Goal: Information Seeking & Learning: Learn about a topic

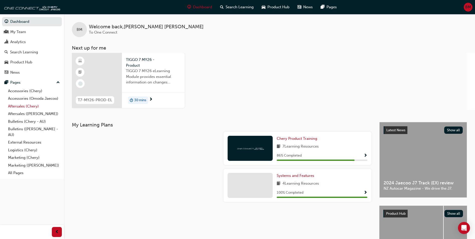
click at [33, 105] on link "Aftersales (Chery)" at bounding box center [34, 106] width 56 height 8
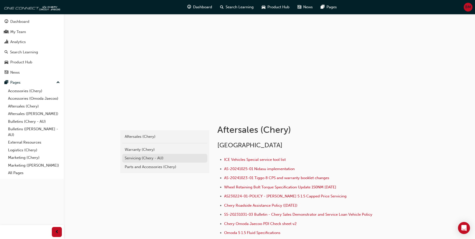
click at [147, 159] on div "Servicing (Chery - AU)" at bounding box center [165, 158] width 80 height 6
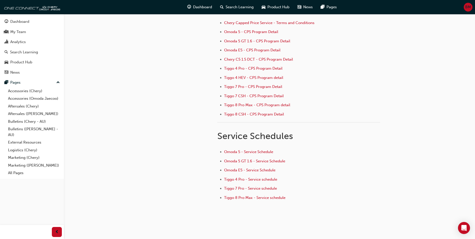
scroll to position [67, 0]
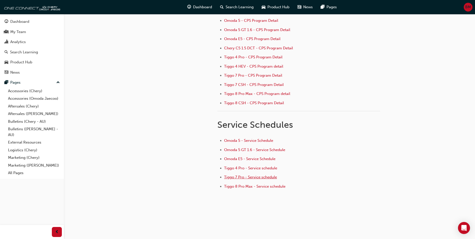
click at [239, 178] on span "Tiggo 7 Pro - Service schedule" at bounding box center [250, 177] width 53 height 5
click at [261, 141] on span "Omoda 5 - Service Schedule" at bounding box center [248, 140] width 49 height 5
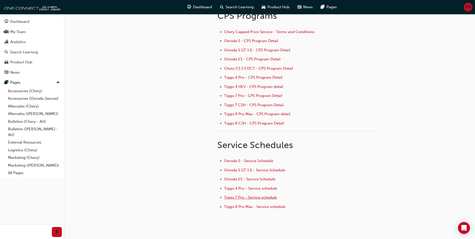
scroll to position [50, 0]
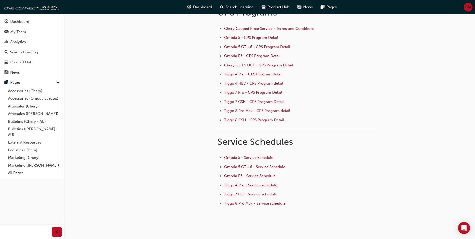
click at [264, 185] on span "Tiggo 4 Pro - Service schedule" at bounding box center [250, 185] width 53 height 5
